Goal: Use online tool/utility: Utilize a website feature to perform a specific function

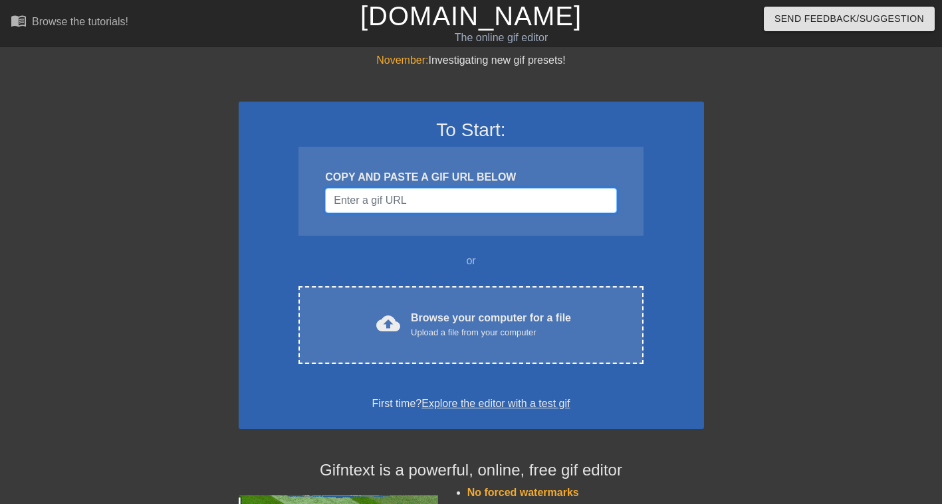
click at [462, 193] on input "Username" at bounding box center [470, 200] width 291 height 25
paste input "[URL][DOMAIN_NAME]"
type input "[URL][DOMAIN_NAME]"
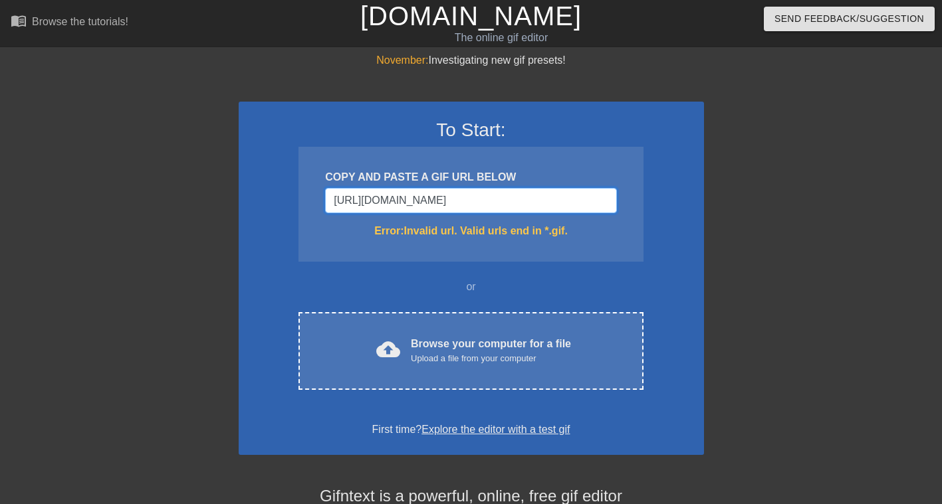
scroll to position [0, 102]
drag, startPoint x: 610, startPoint y: 196, endPoint x: 0, endPoint y: 129, distance: 613.7
click at [3, 130] on div "November: Investigating new gif presets! To Start: COPY AND PASTE A GIF URL BEL…" at bounding box center [471, 390] width 942 height 676
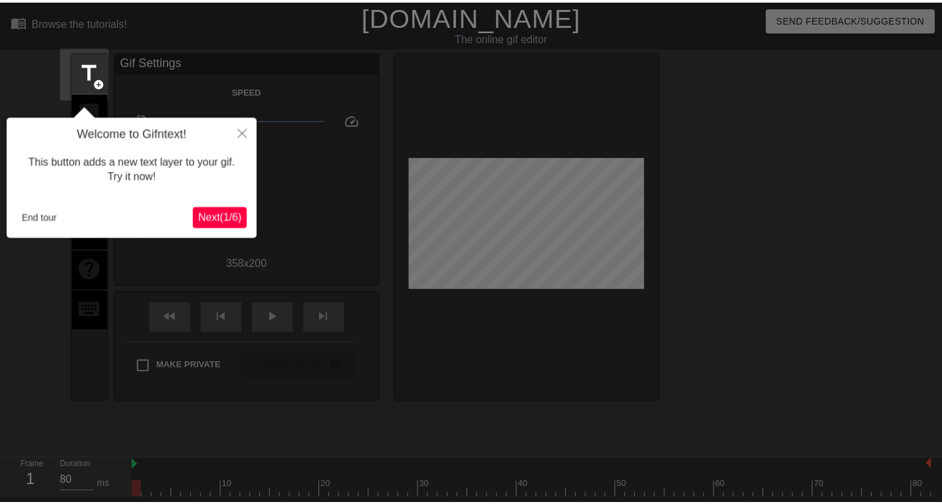
scroll to position [33, 0]
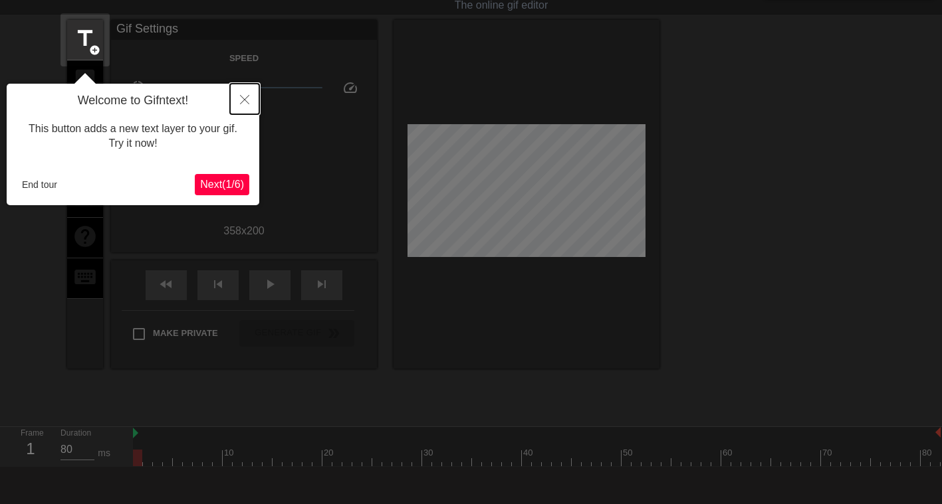
click at [251, 93] on button "Close" at bounding box center [244, 99] width 29 height 31
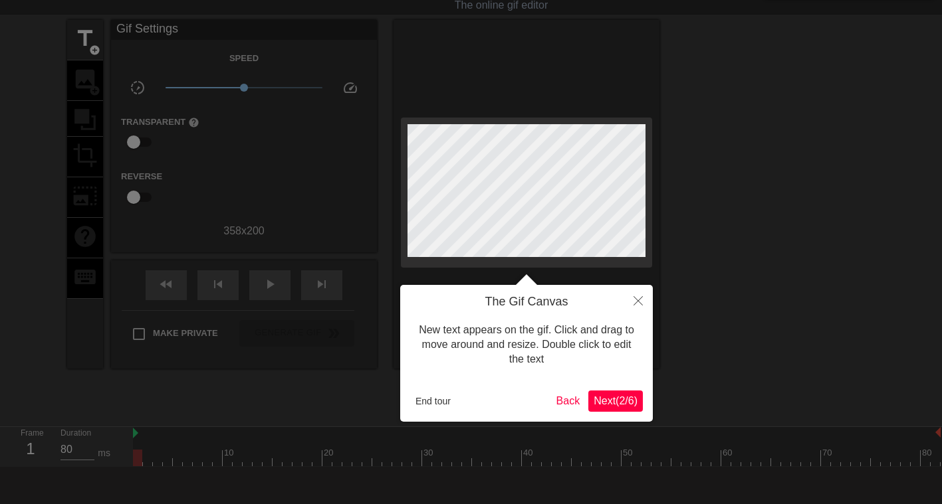
scroll to position [0, 0]
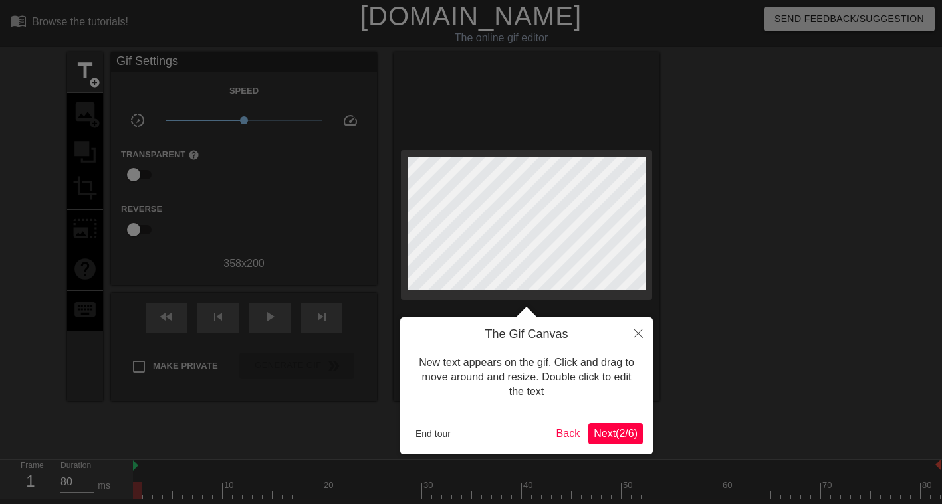
click at [621, 426] on button "Next ( 2 / 6 )" at bounding box center [615, 433] width 54 height 21
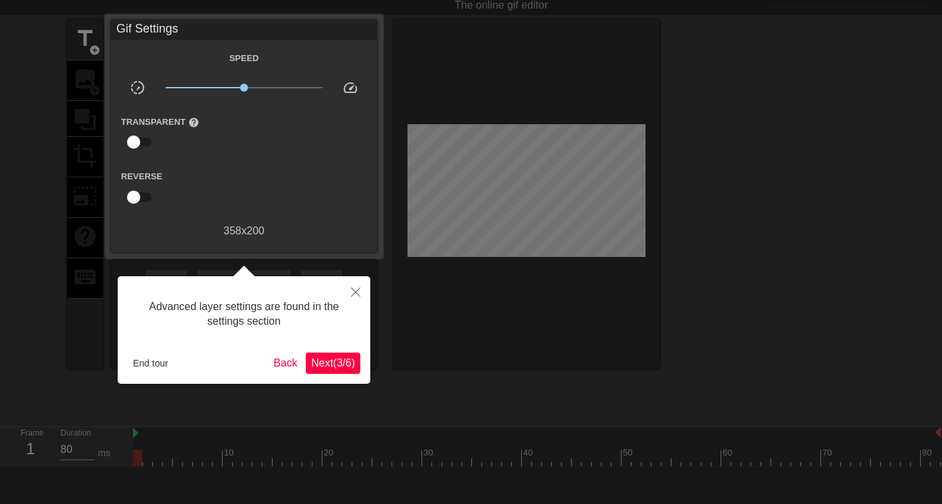
click at [345, 359] on span "Next ( 3 / 6 )" at bounding box center [333, 362] width 44 height 11
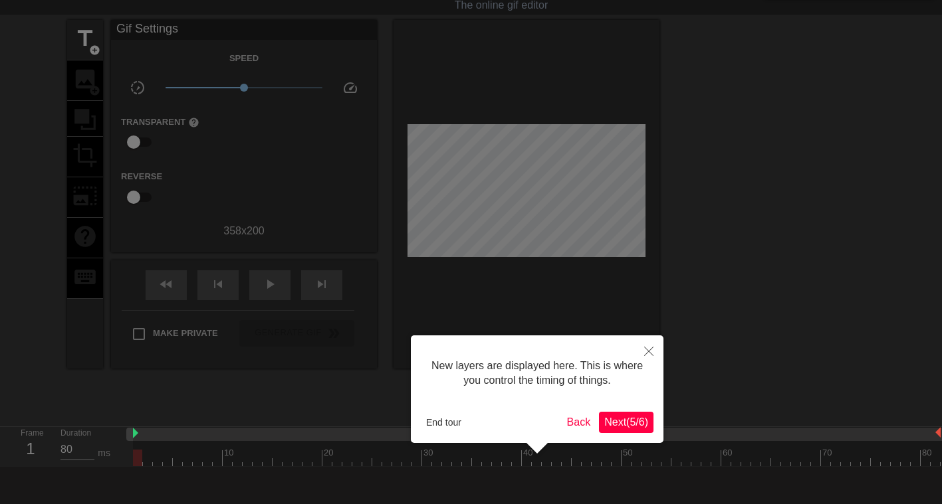
scroll to position [11, 0]
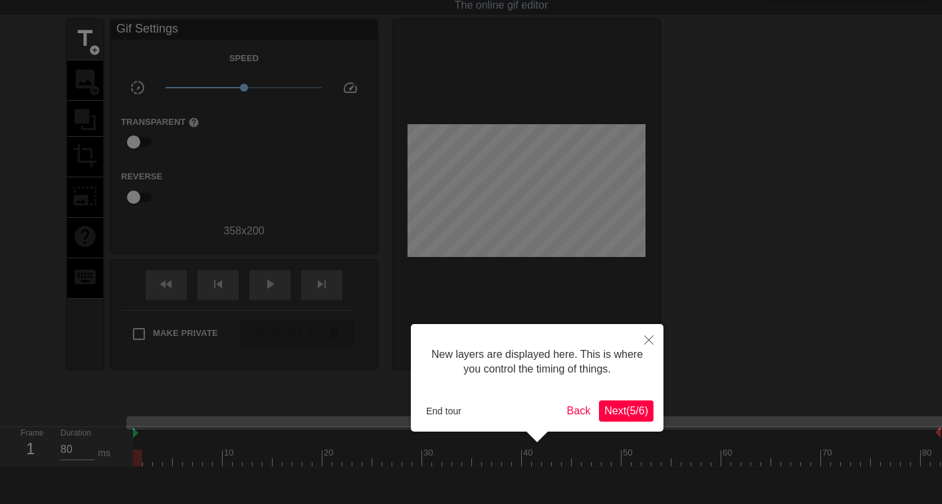
click at [622, 416] on span "Next ( 5 / 6 )" at bounding box center [626, 410] width 44 height 11
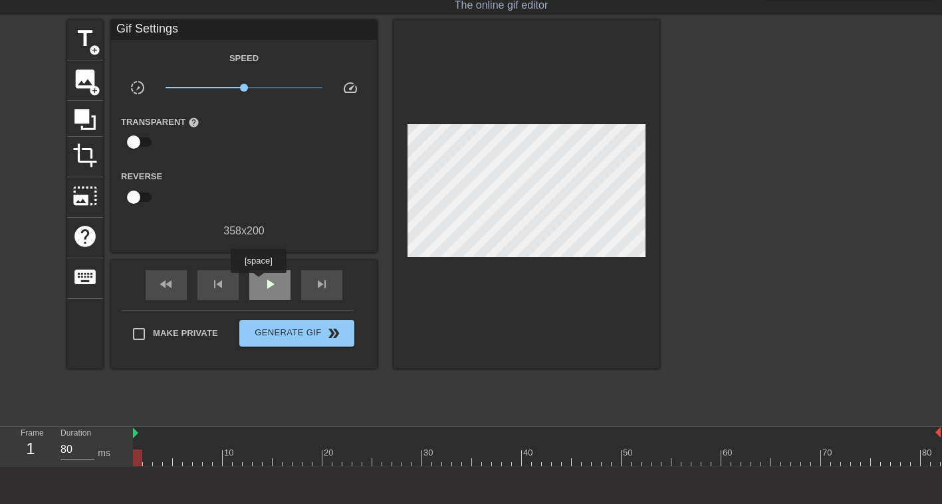
click at [276, 296] on div "play_arrow" at bounding box center [269, 285] width 41 height 30
click at [220, 287] on span "skip_previous" at bounding box center [218, 284] width 16 height 16
click at [218, 275] on div "skip_previous" at bounding box center [217, 285] width 41 height 30
click at [169, 280] on span "fast_rewind" at bounding box center [166, 284] width 16 height 16
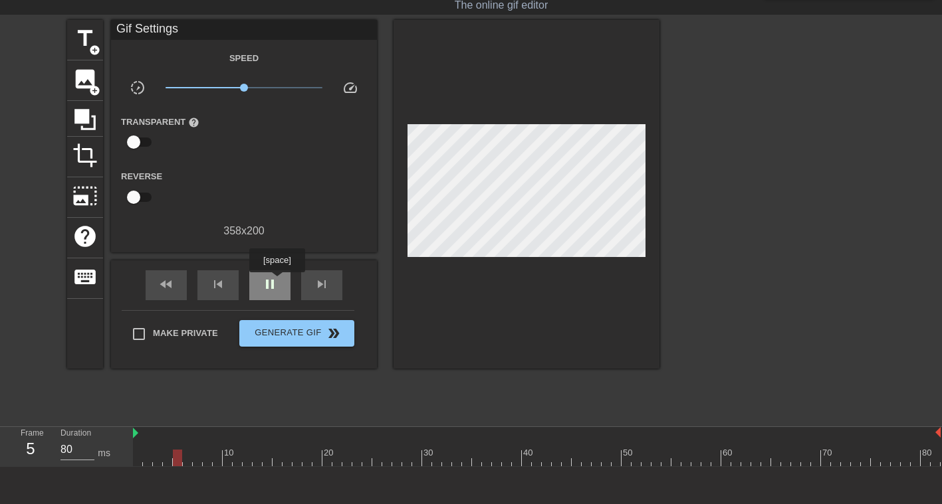
click at [283, 284] on div "pause" at bounding box center [269, 285] width 41 height 30
click at [177, 280] on div "fast_rewind" at bounding box center [166, 285] width 41 height 30
click at [175, 280] on div "fast_rewind" at bounding box center [166, 285] width 41 height 30
click at [315, 285] on span "skip_next" at bounding box center [322, 284] width 16 height 16
click at [313, 286] on div "skip_next" at bounding box center [321, 285] width 41 height 30
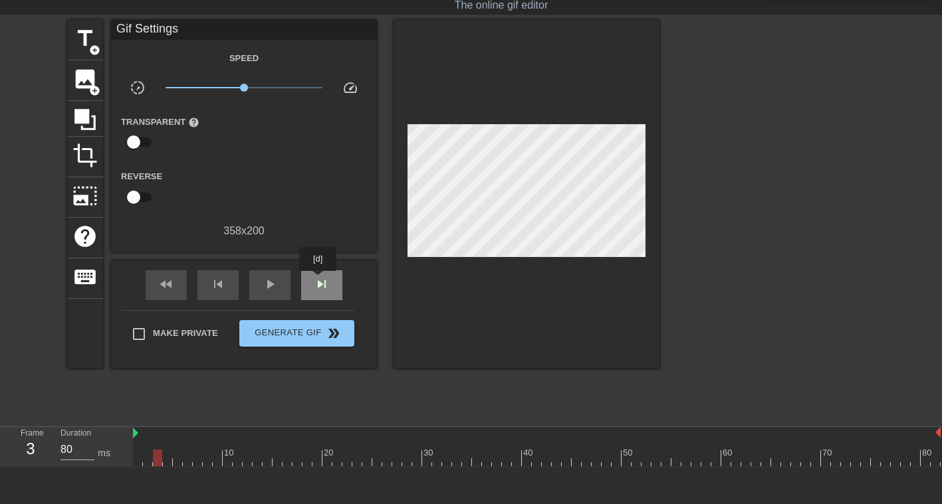
click at [321, 280] on span "skip_next" at bounding box center [322, 284] width 16 height 16
click at [322, 280] on span "skip_next" at bounding box center [322, 284] width 16 height 16
drag, startPoint x: 169, startPoint y: 268, endPoint x: 161, endPoint y: 268, distance: 8.0
click at [161, 268] on div "fast_rewind skip_previous play_arrow skip_next" at bounding box center [244, 285] width 217 height 50
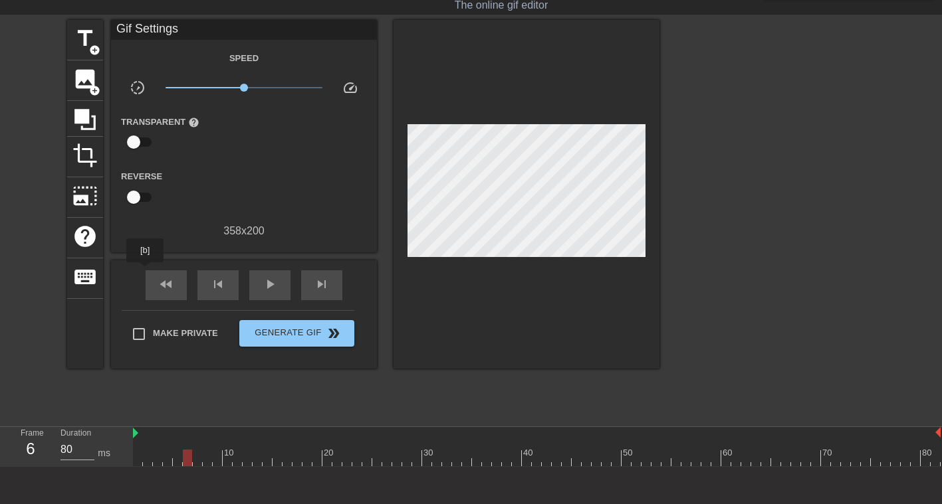
click at [145, 272] on div "fast_rewind skip_previous play_arrow skip_next" at bounding box center [244, 285] width 217 height 50
